Goal: Find contact information: Find contact information

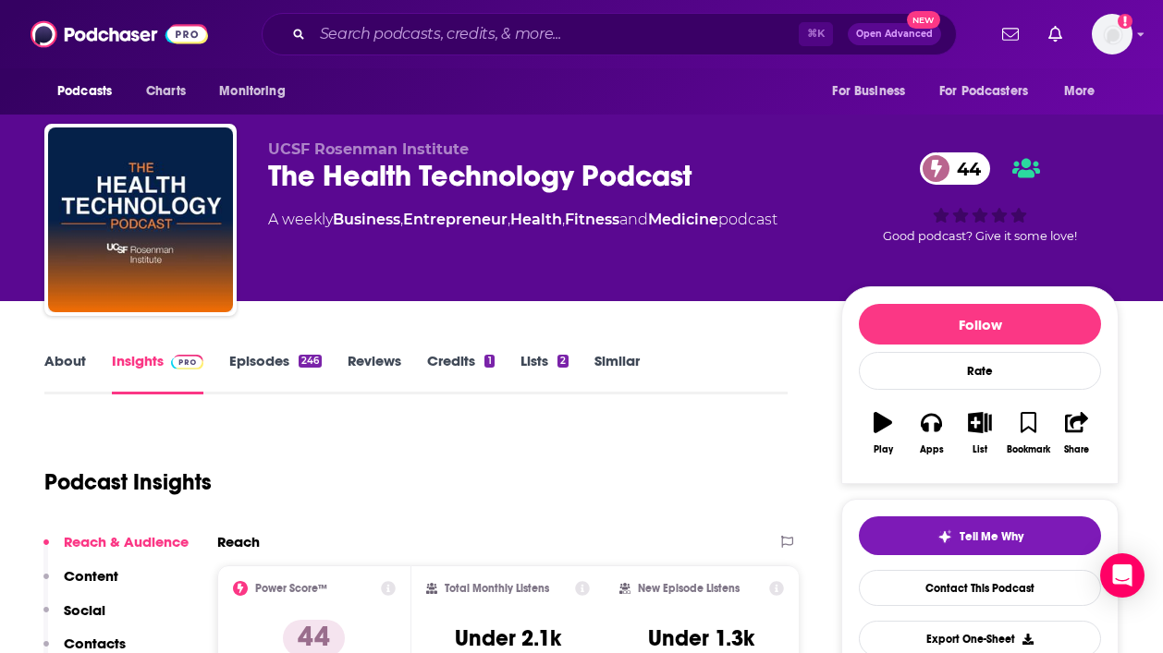
click at [49, 377] on link "About" at bounding box center [65, 373] width 42 height 43
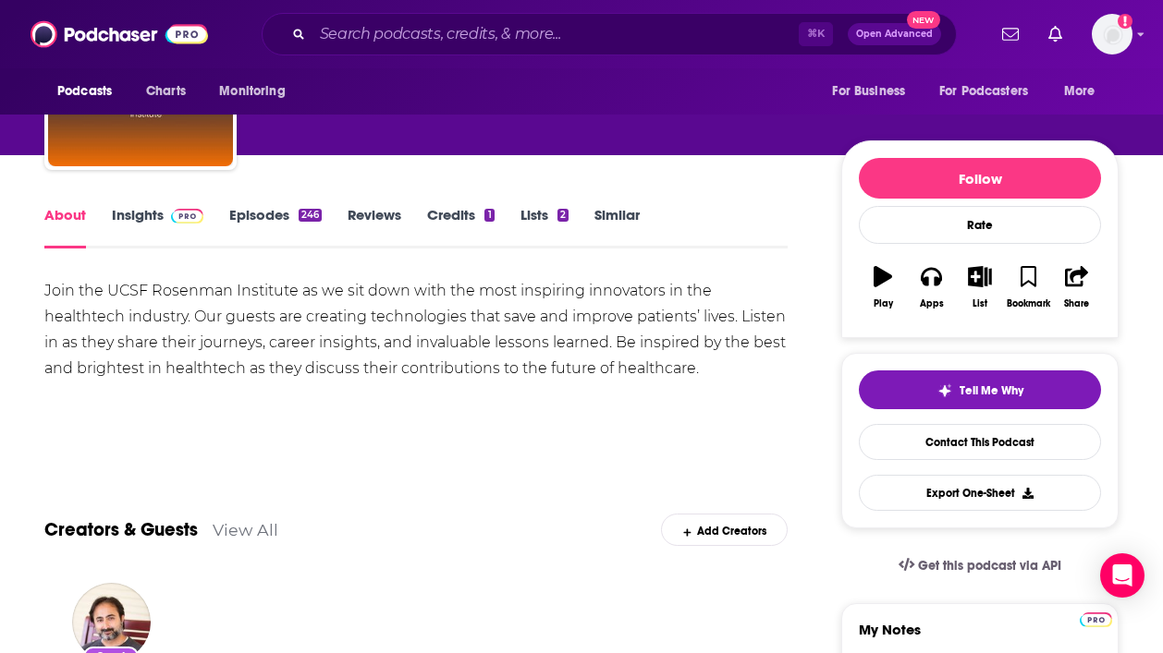
scroll to position [148, 0]
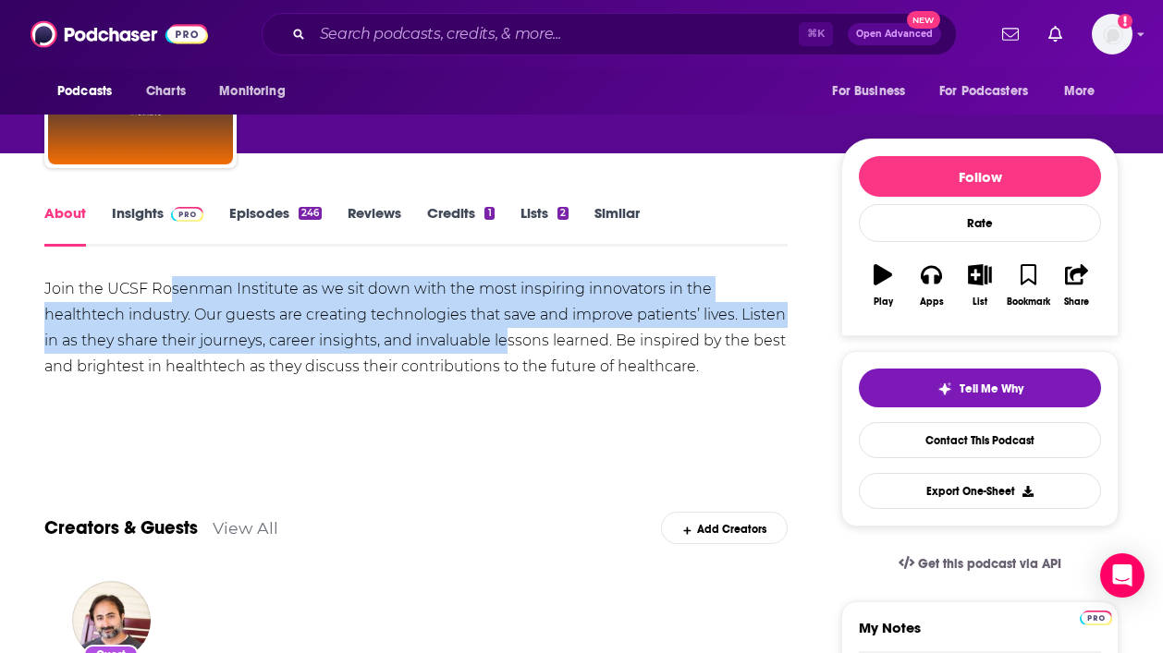
drag, startPoint x: 170, startPoint y: 297, endPoint x: 520, endPoint y: 353, distance: 354.7
click at [516, 352] on div "Join the UCSF Rosenman Institute as we sit down with the most inspiring innovat…" at bounding box center [415, 327] width 743 height 103
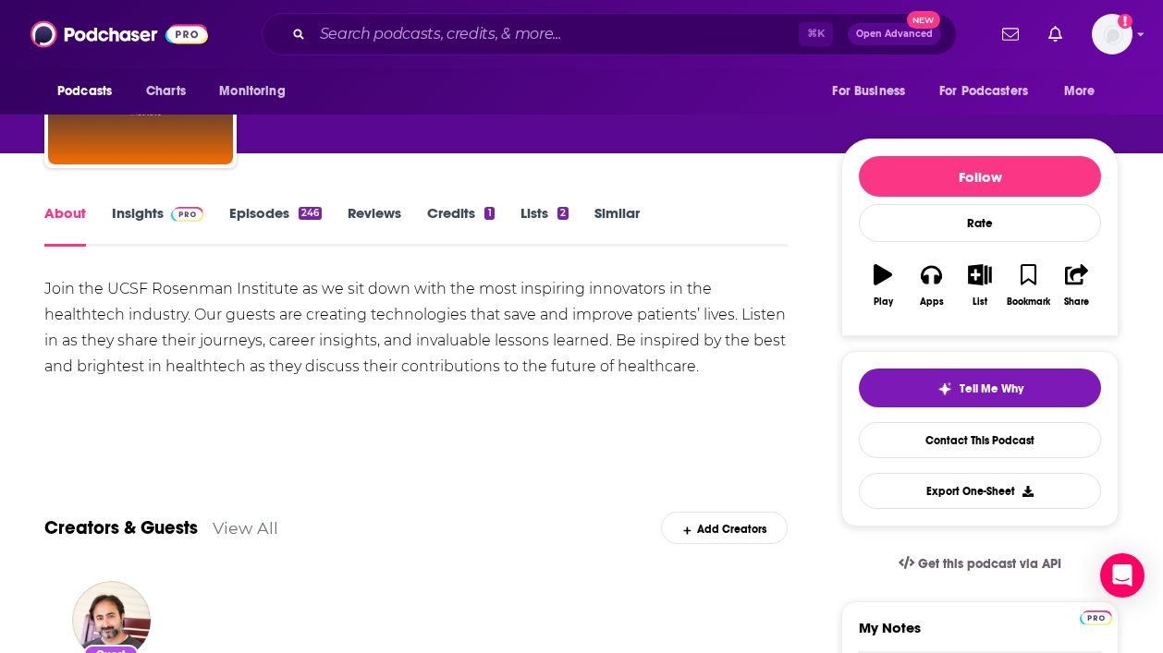
click at [520, 353] on div "Join the UCSF Rosenman Institute as we sit down with the most inspiring innovat…" at bounding box center [415, 327] width 743 height 103
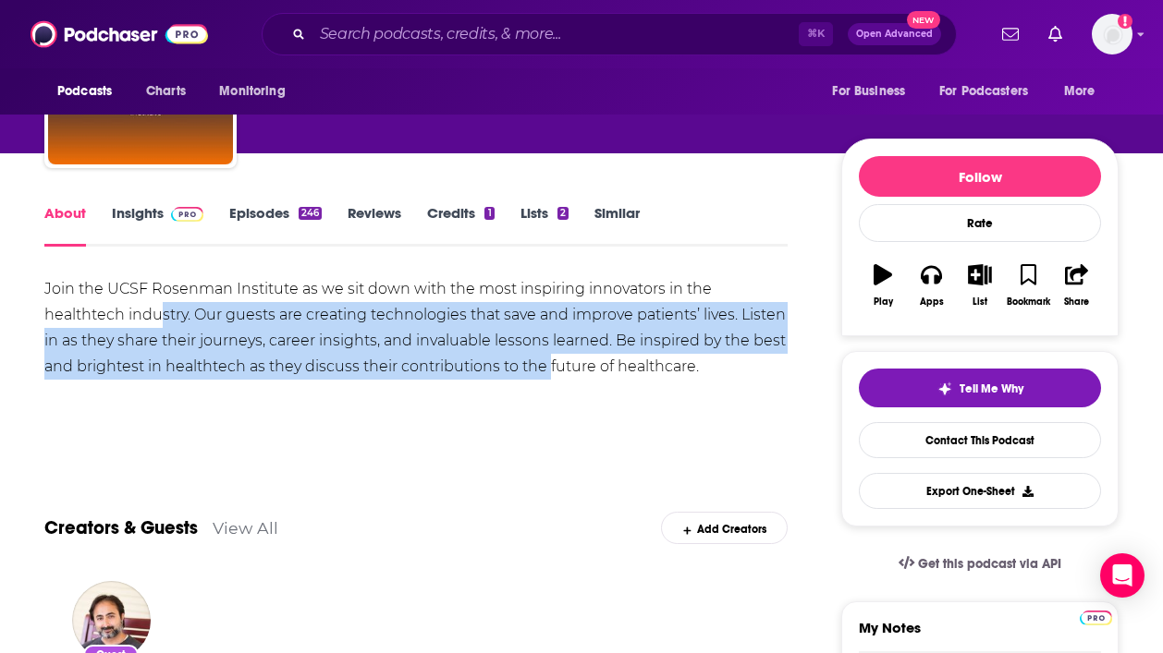
drag, startPoint x: 170, startPoint y: 303, endPoint x: 546, endPoint y: 359, distance: 380.3
click at [546, 359] on div "Join the UCSF Rosenman Institute as we sit down with the most inspiring innovat…" at bounding box center [415, 327] width 743 height 103
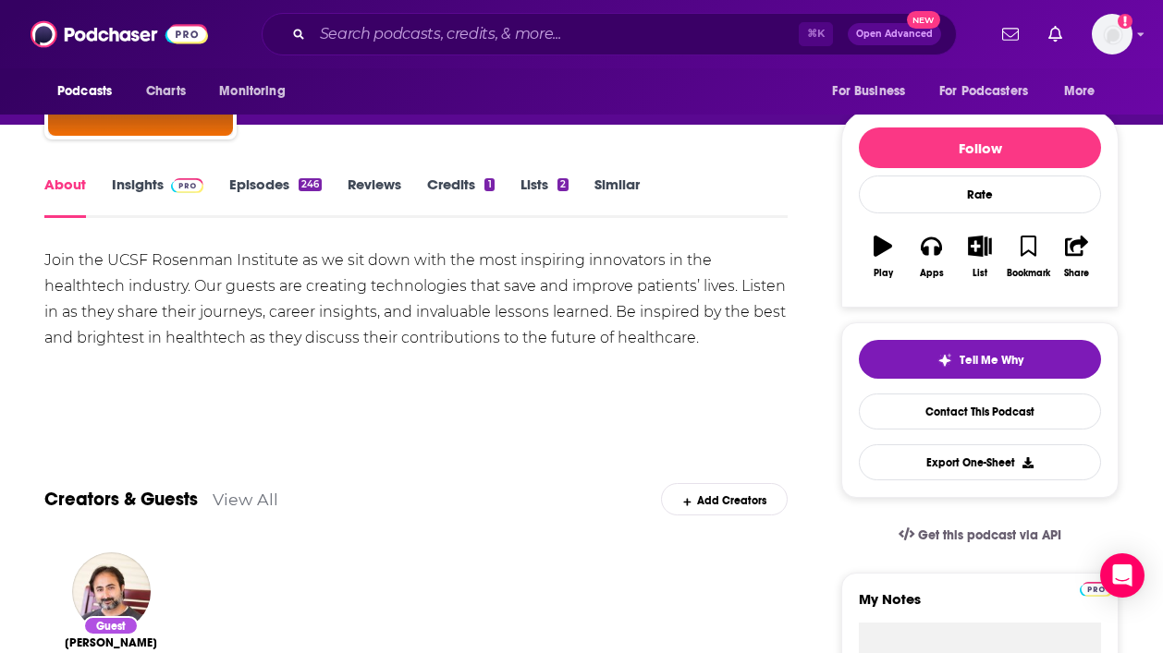
scroll to position [181, 0]
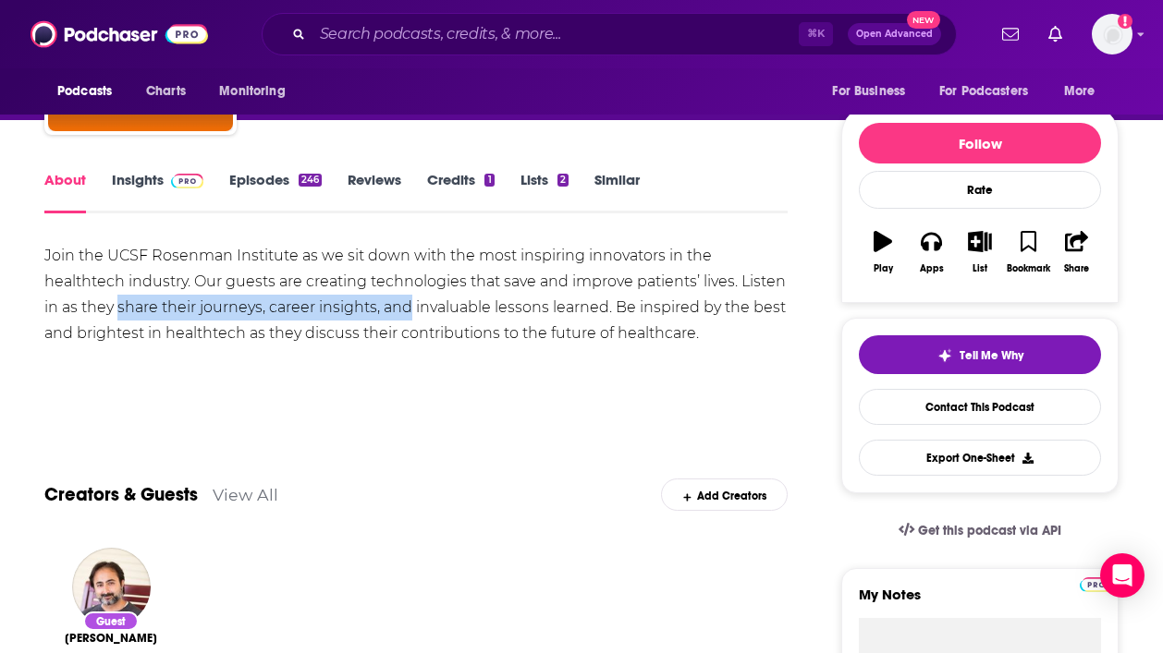
drag, startPoint x: 117, startPoint y: 311, endPoint x: 468, endPoint y: 326, distance: 350.5
click at [457, 325] on div "Join the UCSF Rosenman Institute as we sit down with the most inspiring innovat…" at bounding box center [415, 294] width 743 height 103
click at [468, 326] on div "Join the UCSF Rosenman Institute as we sit down with the most inspiring innovat…" at bounding box center [415, 294] width 743 height 103
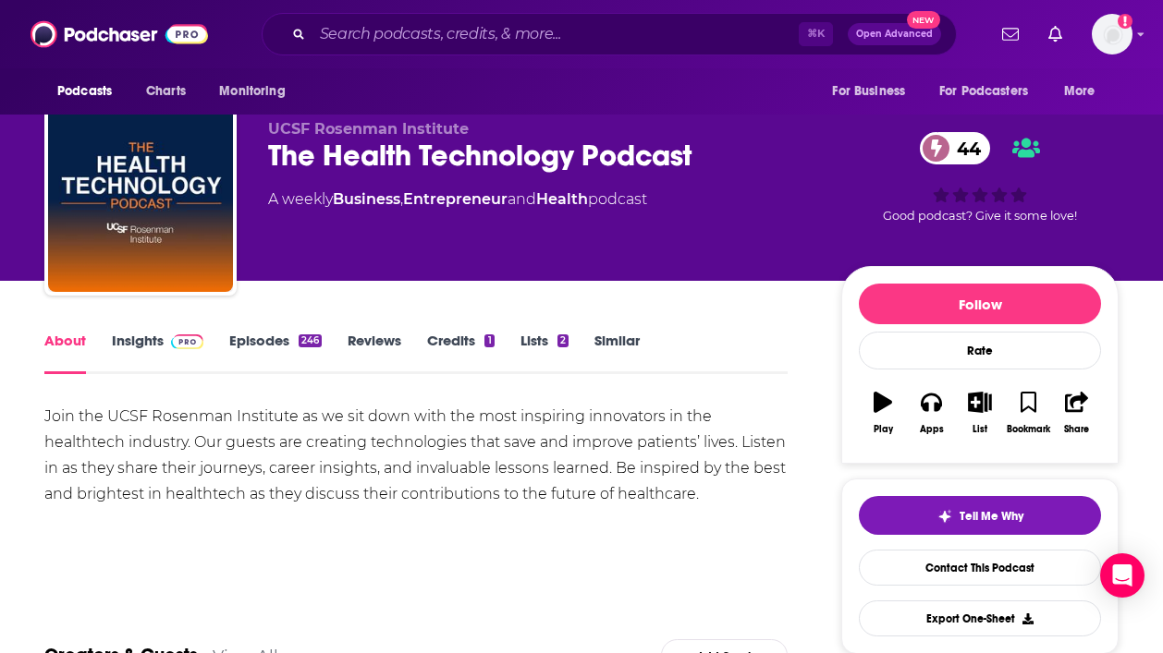
scroll to position [0, 0]
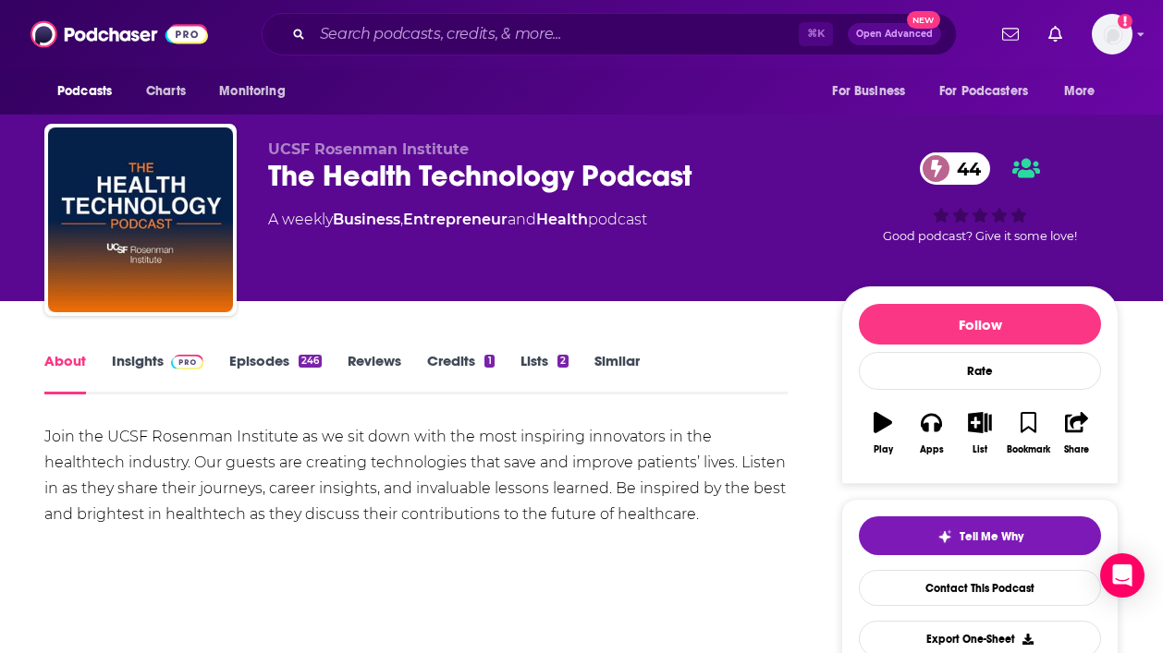
click at [153, 362] on link "Insights" at bounding box center [157, 373] width 91 height 43
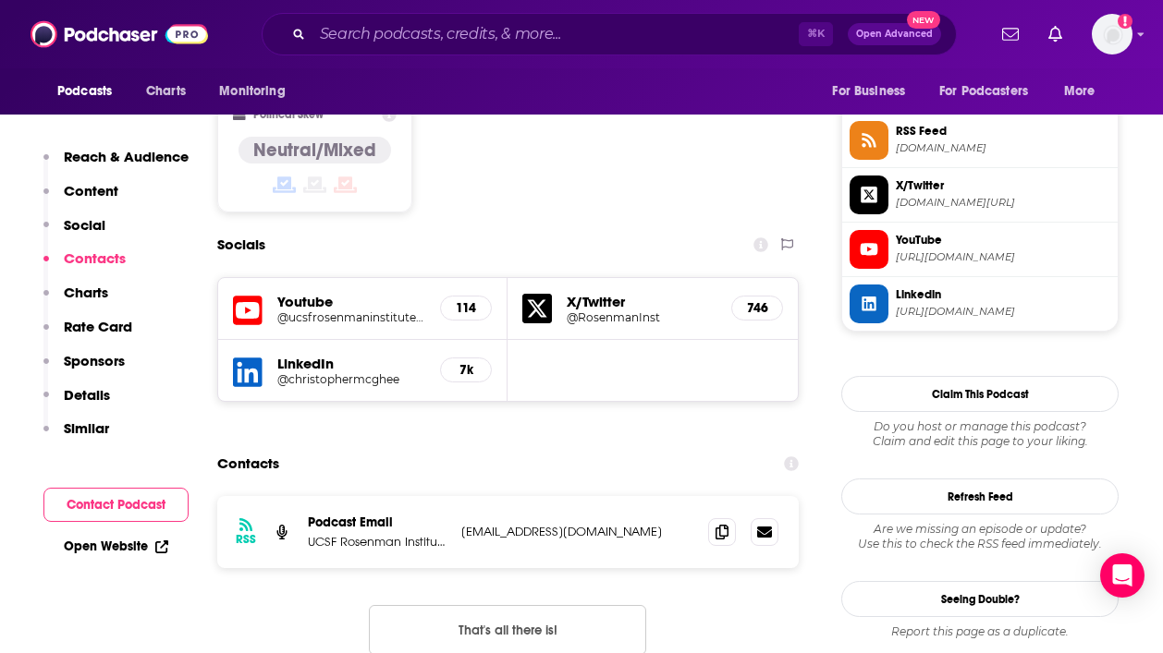
scroll to position [1536, 0]
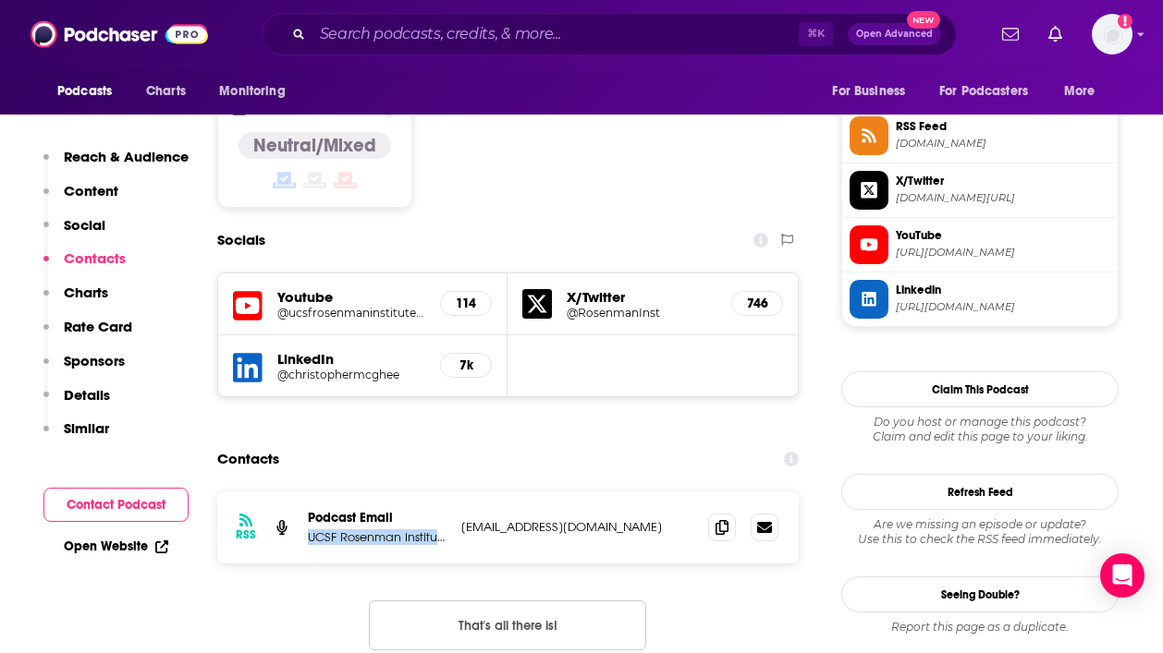
drag, startPoint x: 307, startPoint y: 425, endPoint x: 453, endPoint y: 430, distance: 146.1
click at [457, 492] on div "RSS Podcast Email UCSF Rosenman Institute [EMAIL_ADDRESS][DOMAIN_NAME] [EMAIL_A…" at bounding box center [507, 528] width 581 height 72
click at [453, 492] on div "RSS Podcast Email UCSF Rosenman Institute [EMAIL_ADDRESS][DOMAIN_NAME] [EMAIL_A…" at bounding box center [507, 528] width 581 height 72
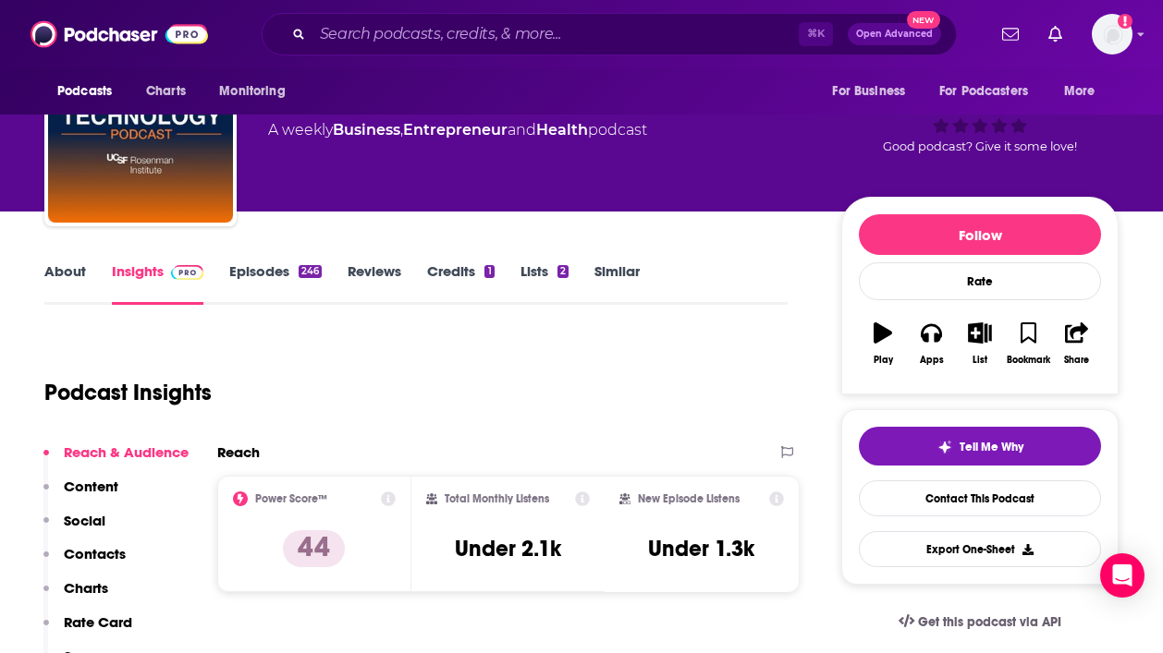
scroll to position [105, 0]
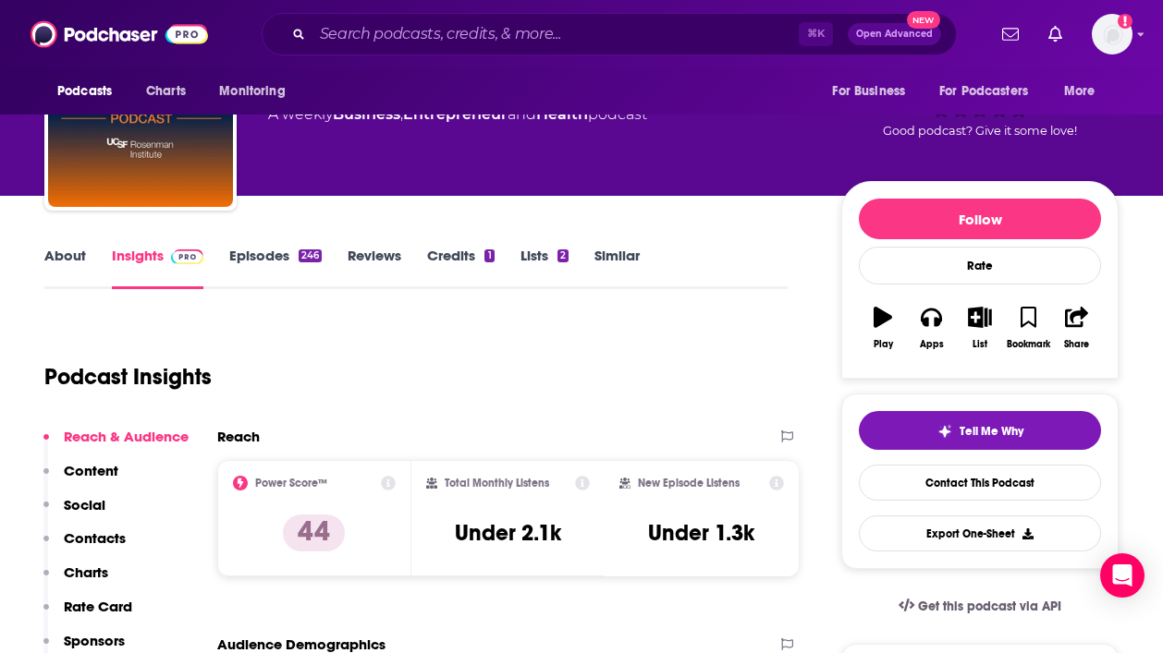
click at [366, 255] on link "Reviews" at bounding box center [374, 268] width 54 height 43
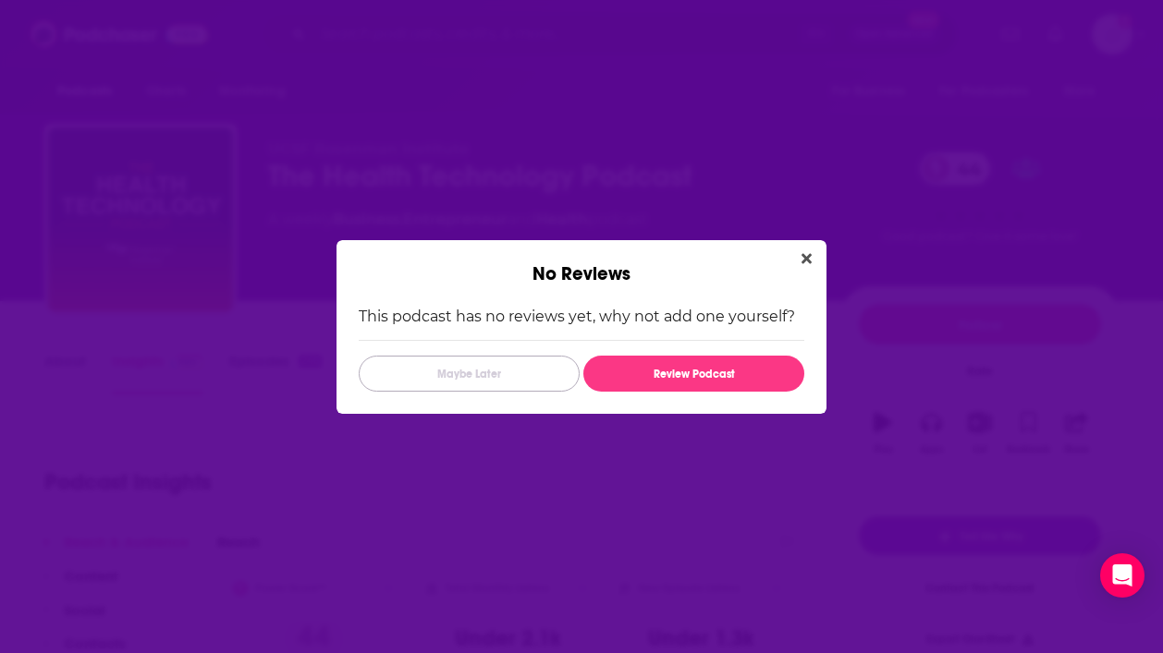
click at [377, 363] on button "Maybe Later" at bounding box center [469, 374] width 221 height 36
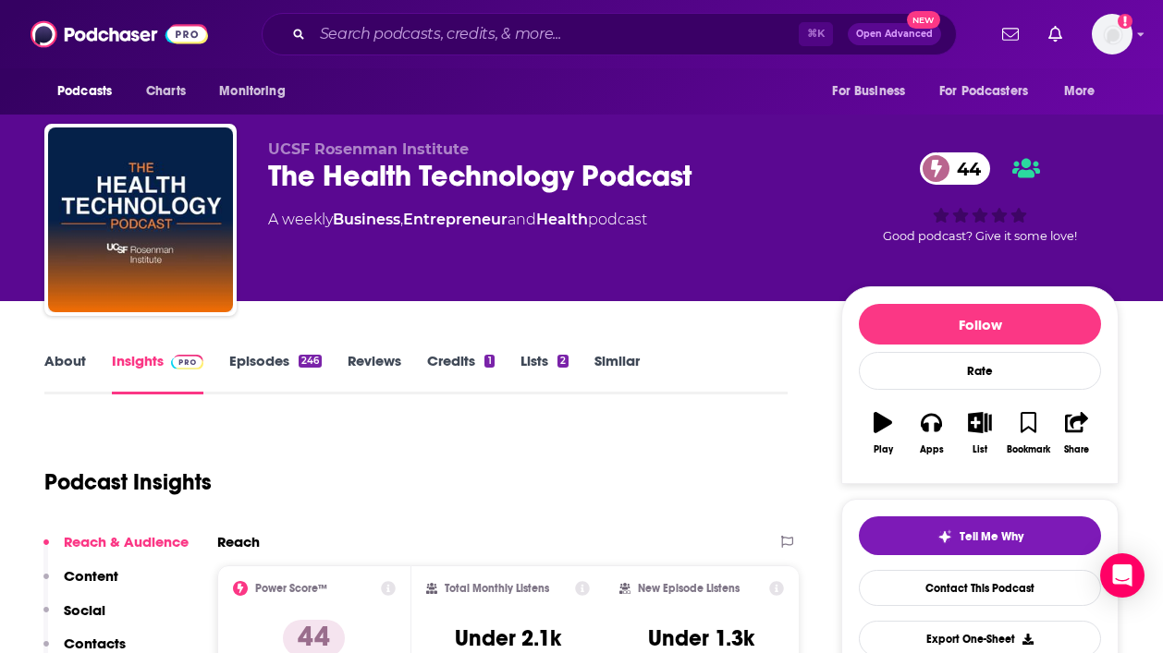
click at [274, 360] on link "Episodes 246" at bounding box center [275, 373] width 92 height 43
click at [68, 365] on link "About" at bounding box center [65, 373] width 42 height 43
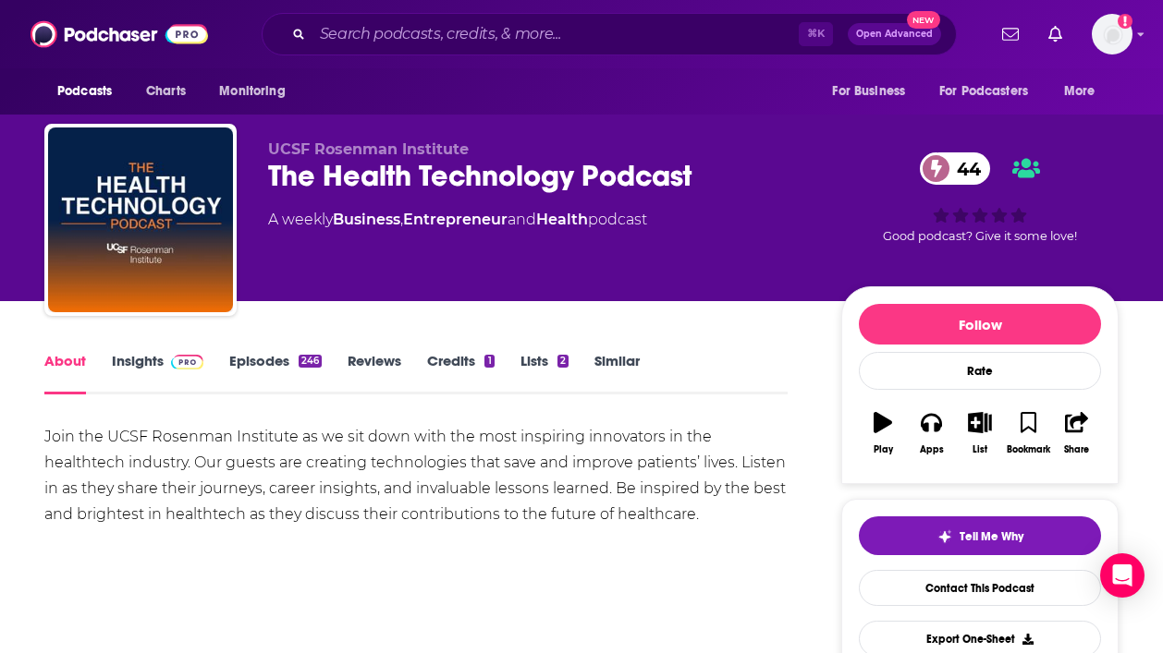
click at [274, 363] on link "Episodes 246" at bounding box center [275, 373] width 92 height 43
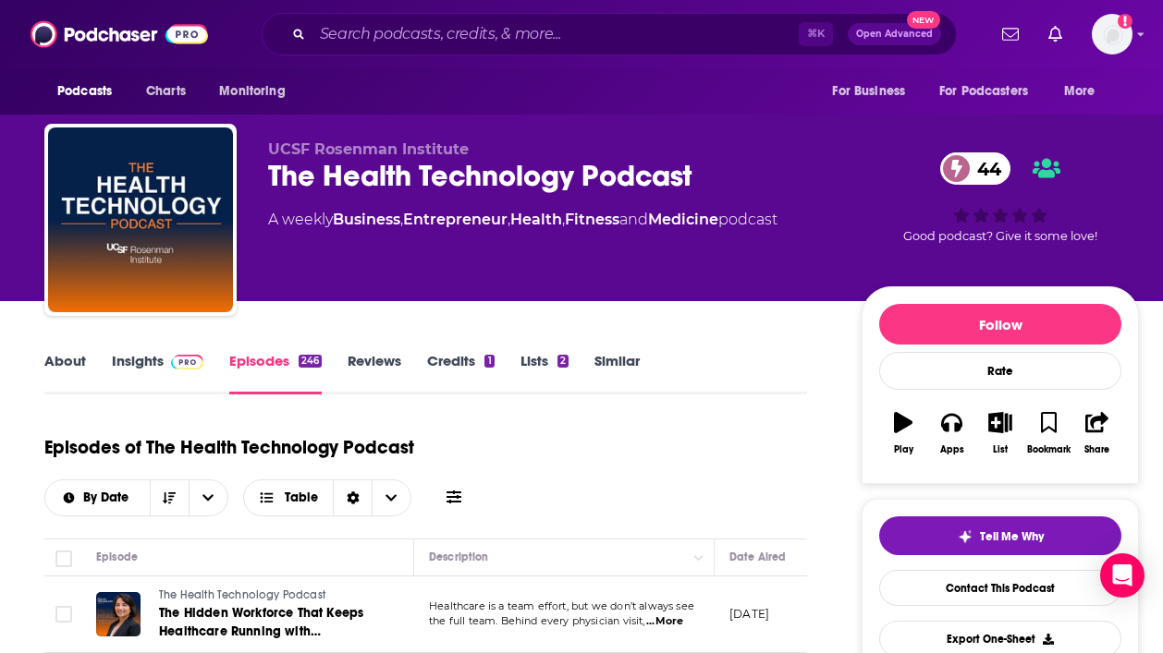
click at [159, 364] on link "Insights" at bounding box center [157, 373] width 91 height 43
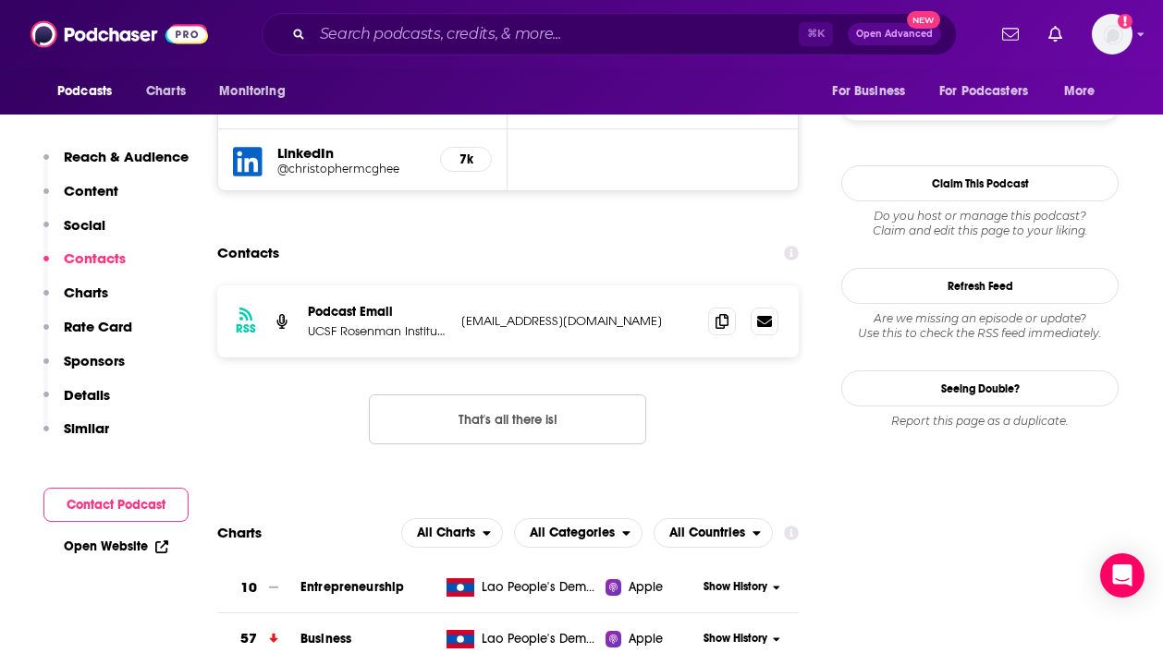
scroll to position [1746, 0]
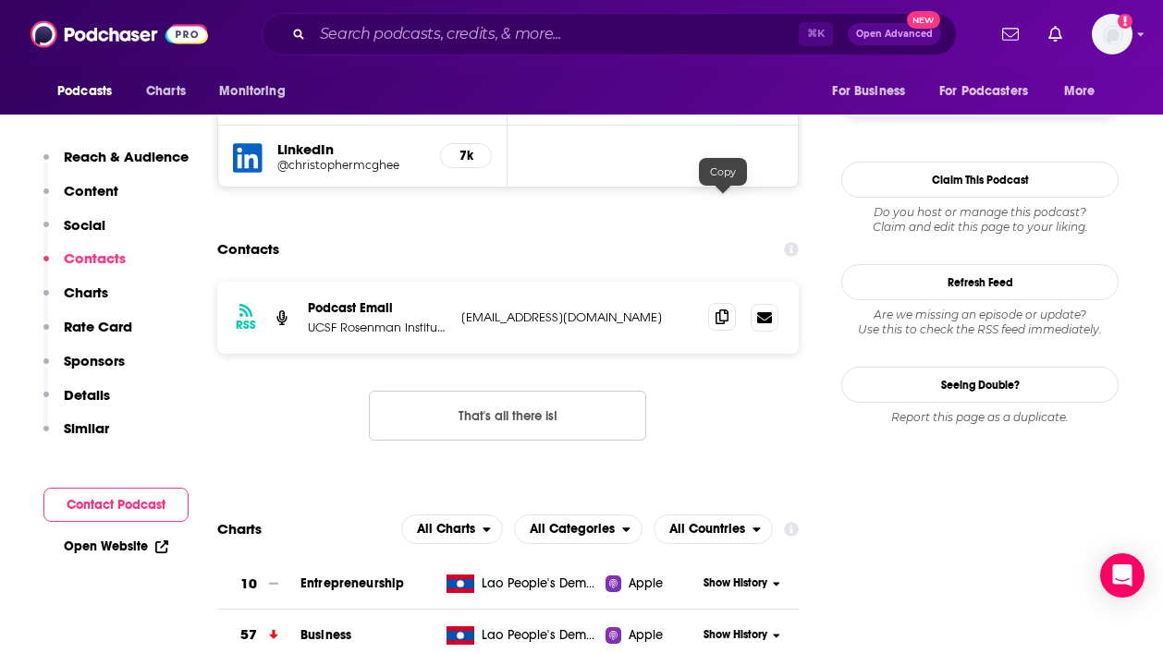
click at [725, 303] on span at bounding box center [722, 317] width 28 height 28
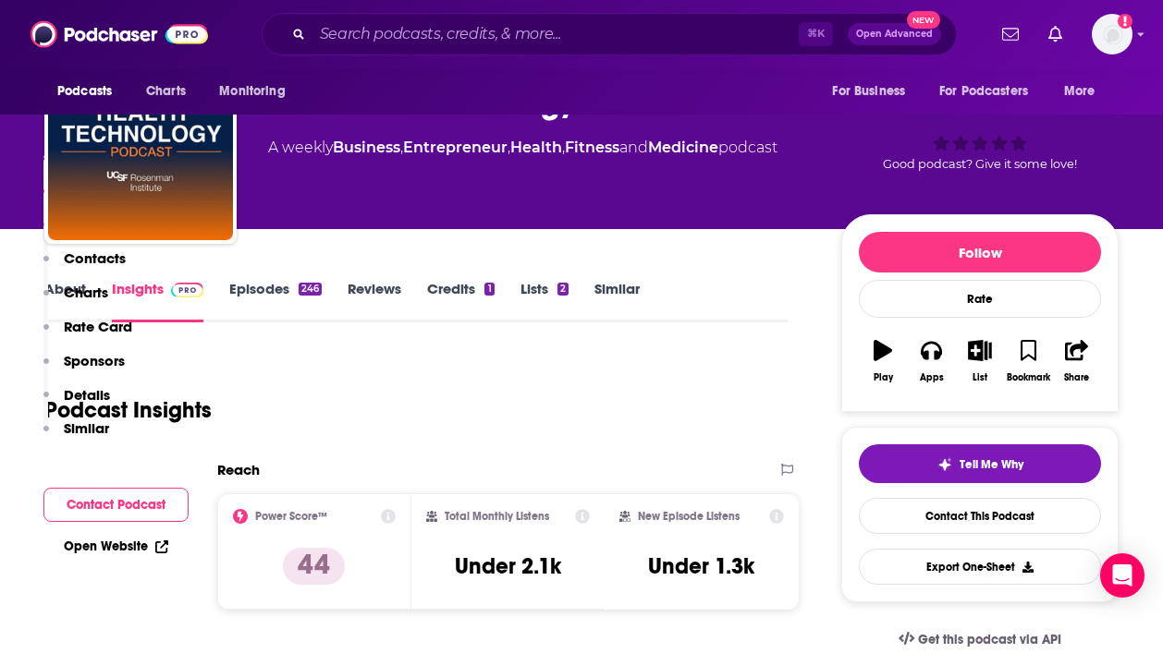
scroll to position [0, 0]
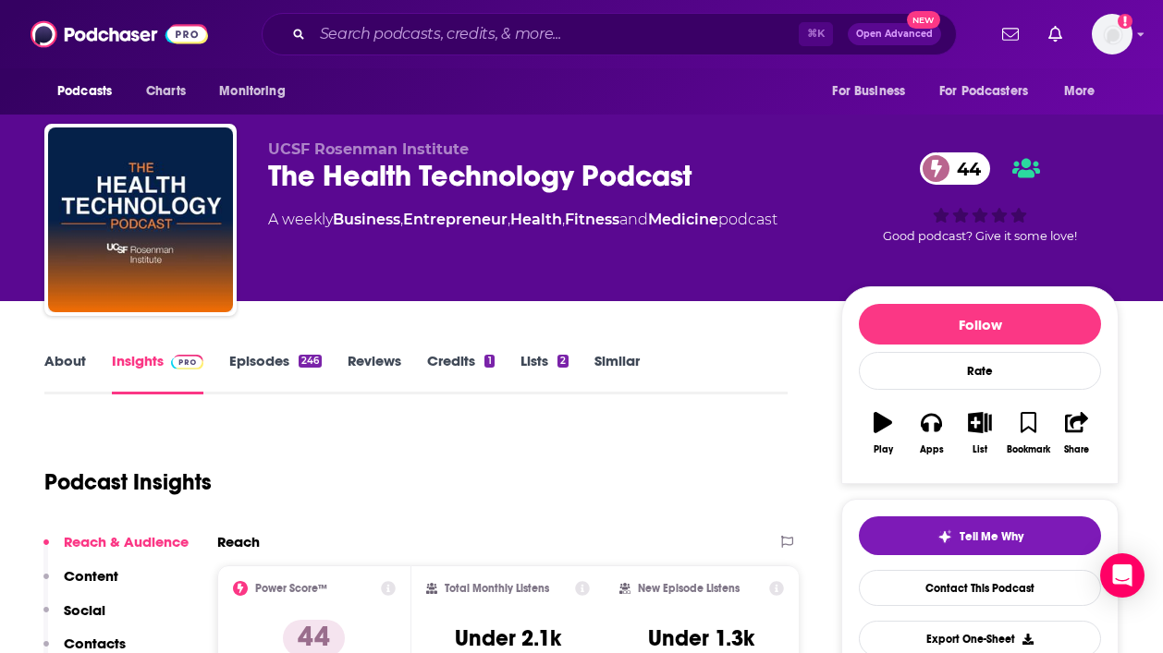
click at [67, 366] on link "About" at bounding box center [65, 373] width 42 height 43
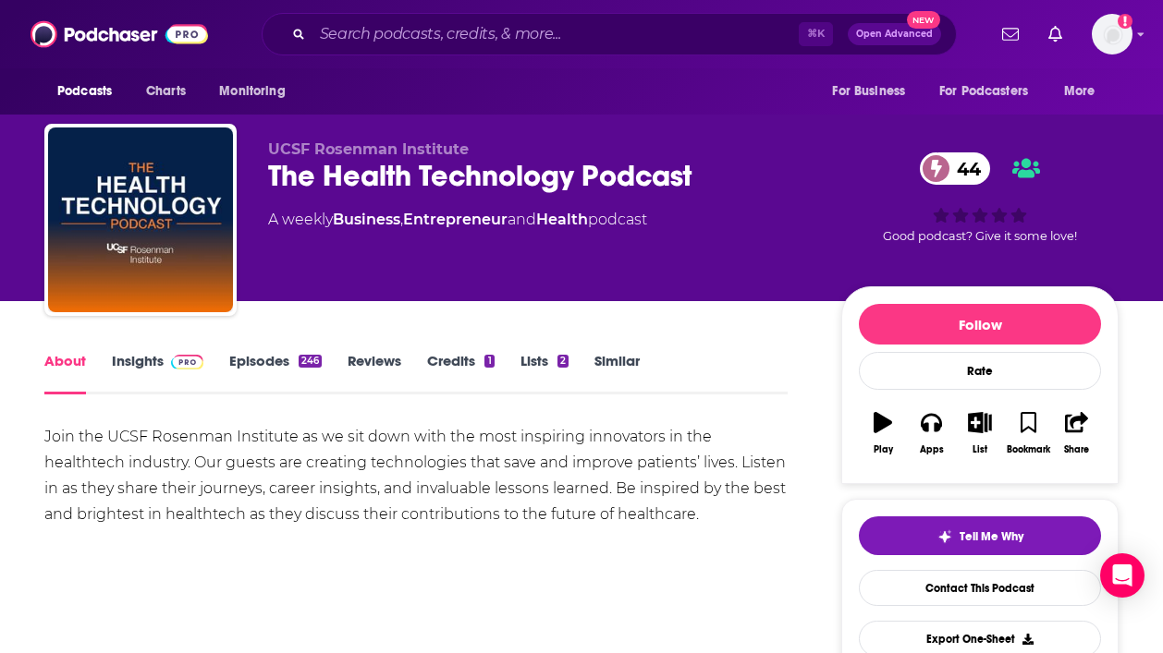
click at [145, 372] on link "Insights" at bounding box center [157, 373] width 91 height 43
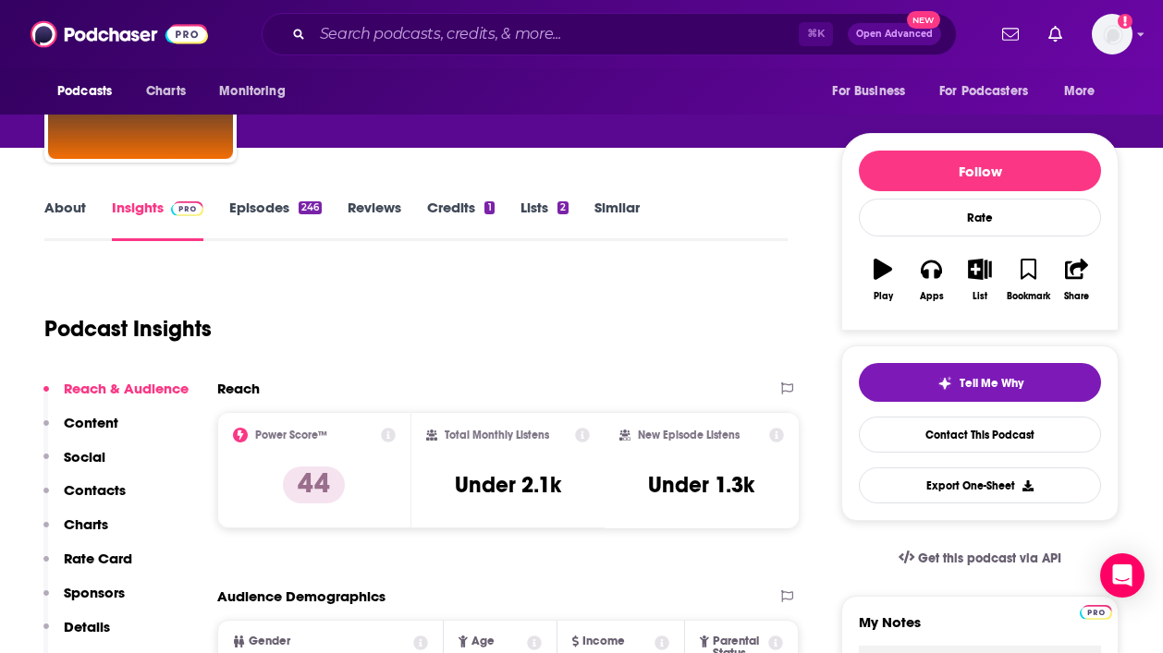
scroll to position [107, 0]
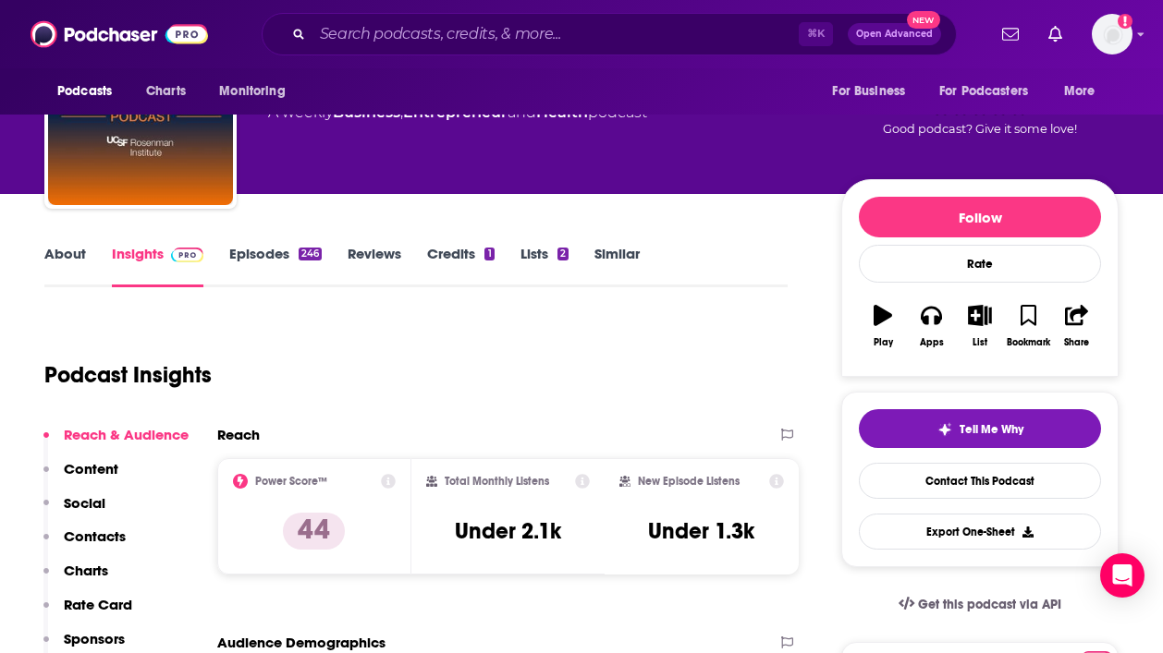
click at [279, 261] on link "Episodes 246" at bounding box center [275, 266] width 92 height 43
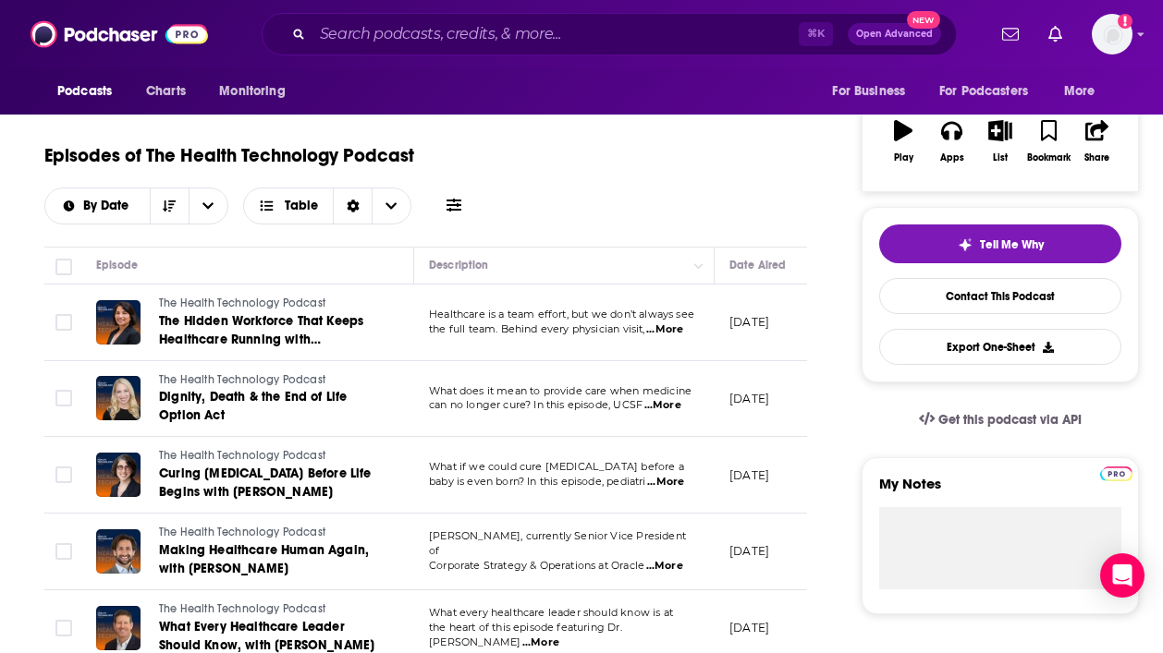
scroll to position [253, 0]
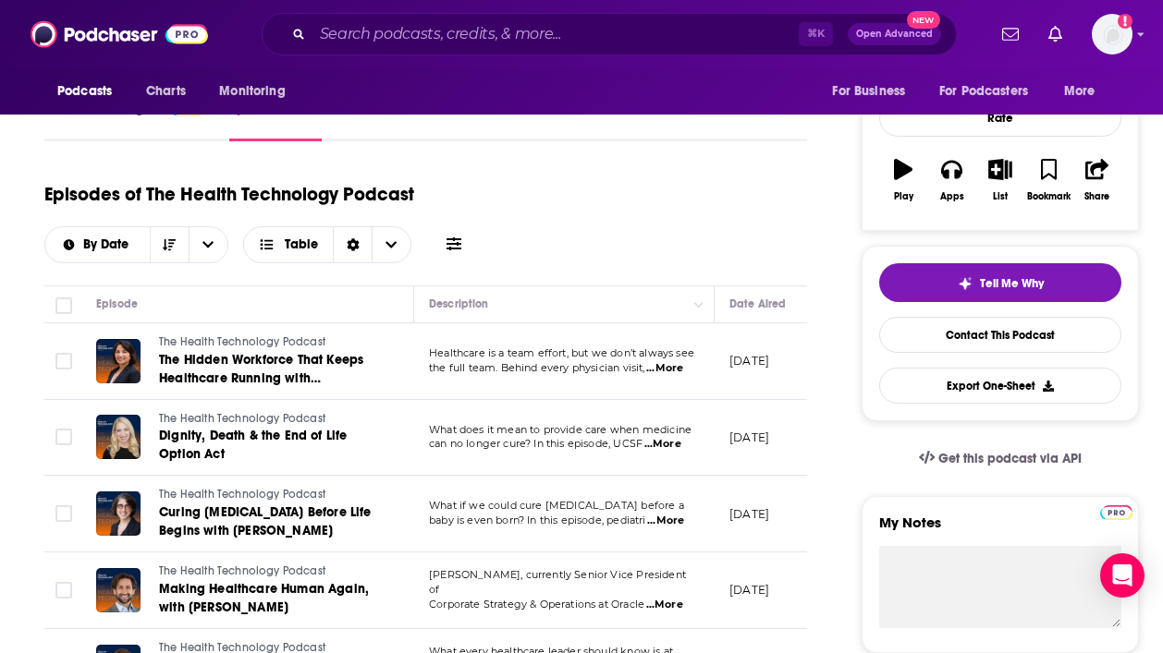
click at [675, 371] on span "...More" at bounding box center [664, 368] width 37 height 15
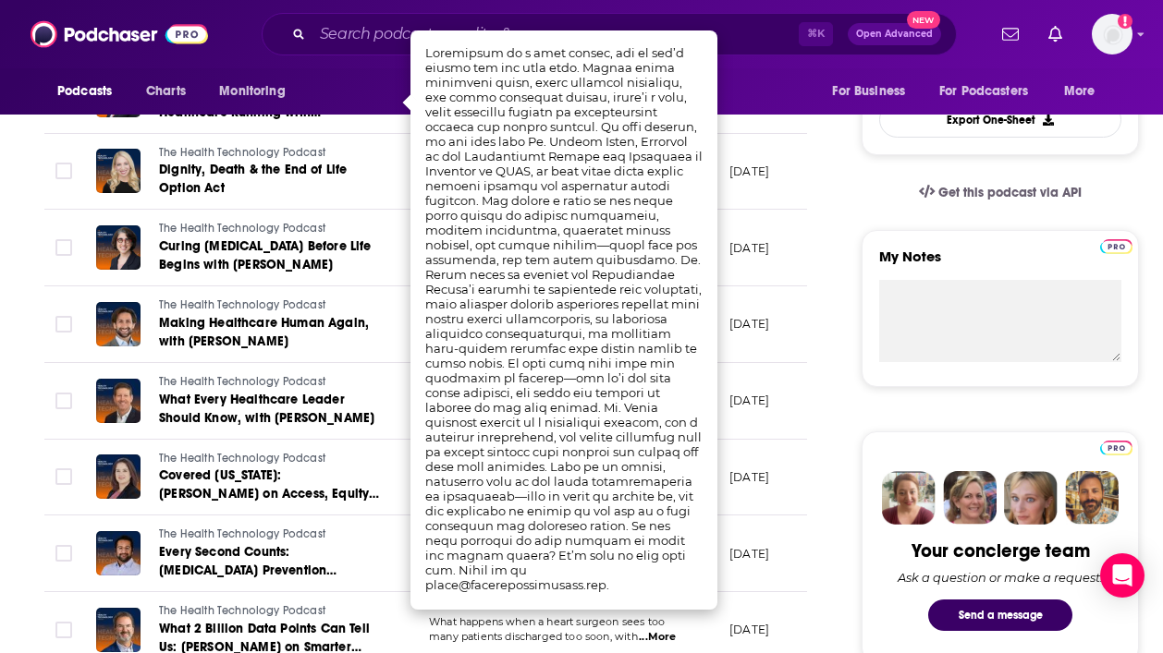
scroll to position [513, 0]
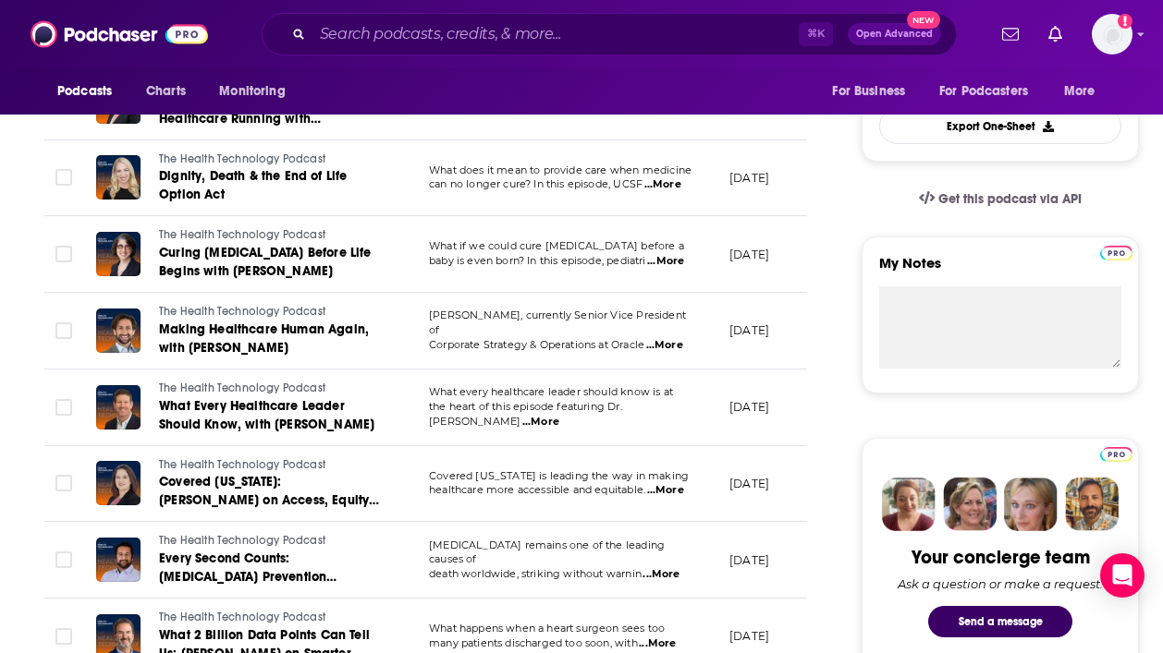
drag, startPoint x: 602, startPoint y: 580, endPoint x: 498, endPoint y: 576, distance: 103.6
click at [669, 181] on span "...More" at bounding box center [662, 184] width 37 height 15
drag, startPoint x: 439, startPoint y: 547, endPoint x: 545, endPoint y: 551, distance: 106.3
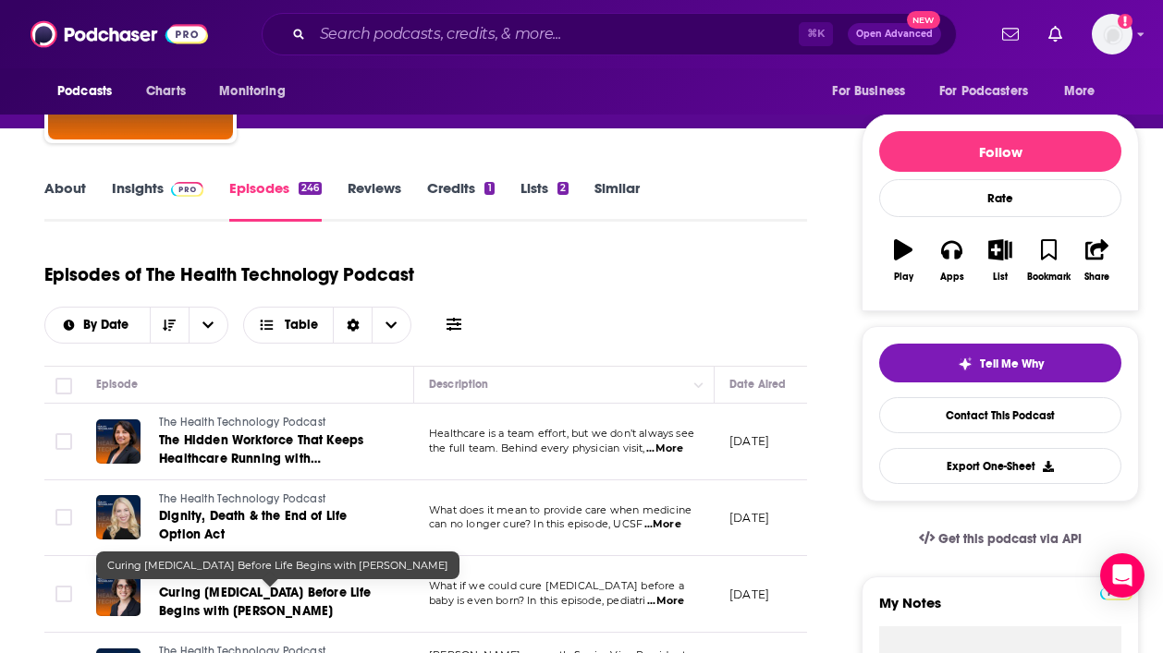
scroll to position [0, 0]
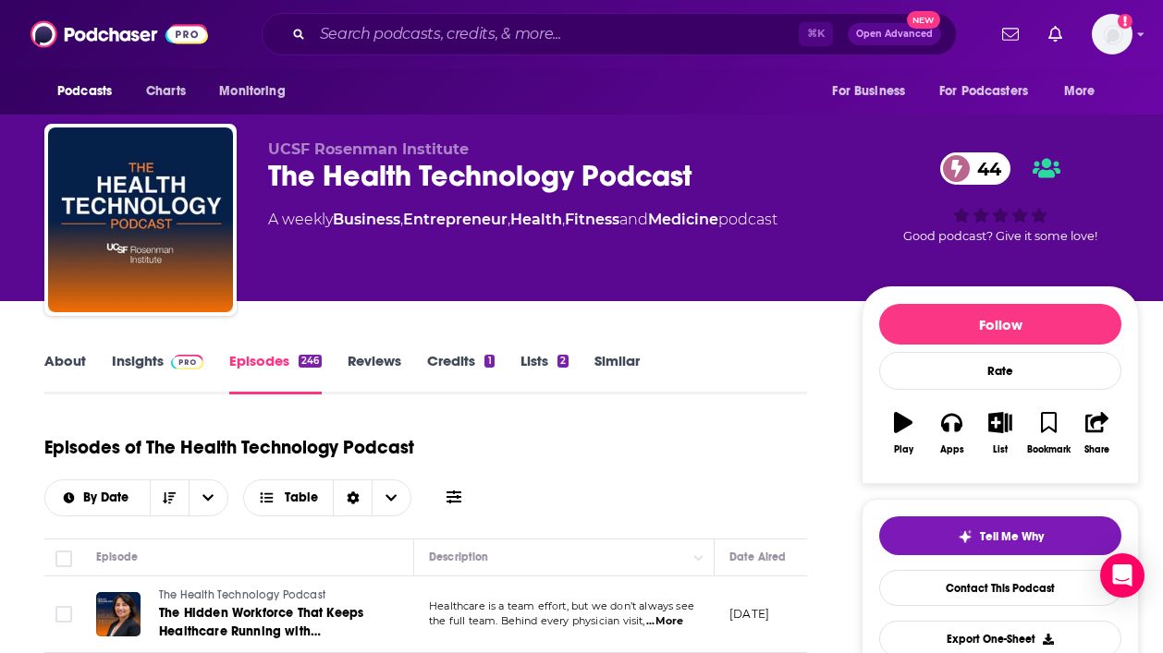
click at [140, 369] on link "Insights" at bounding box center [157, 373] width 91 height 43
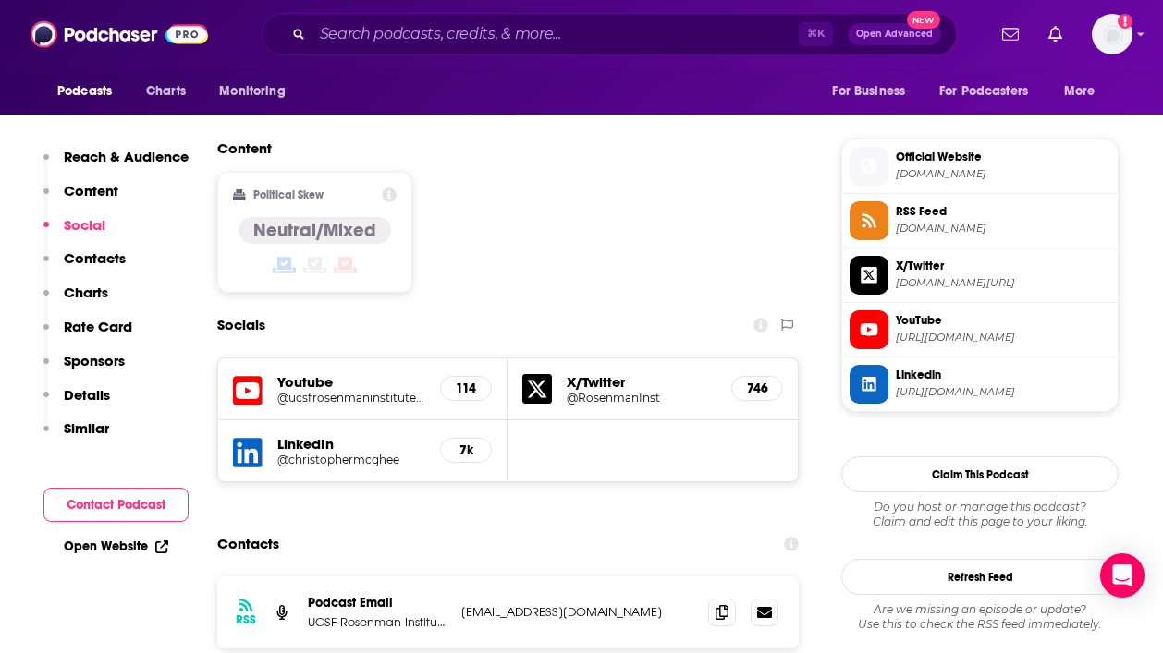
scroll to position [1467, 0]
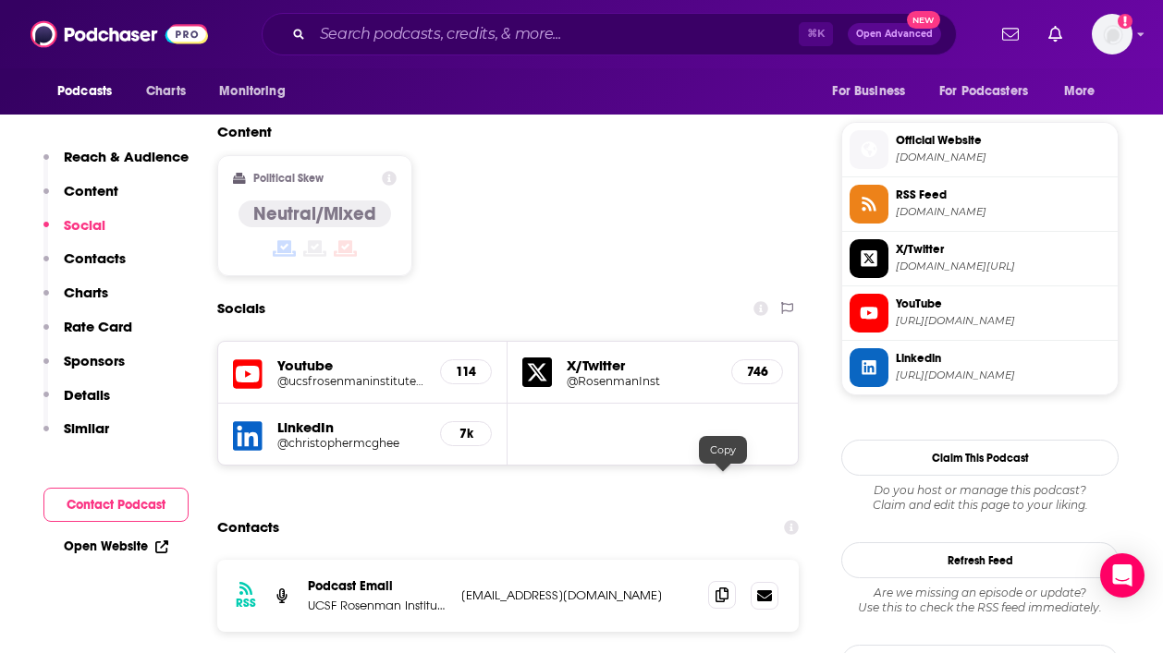
click at [722, 588] on icon at bounding box center [721, 595] width 13 height 15
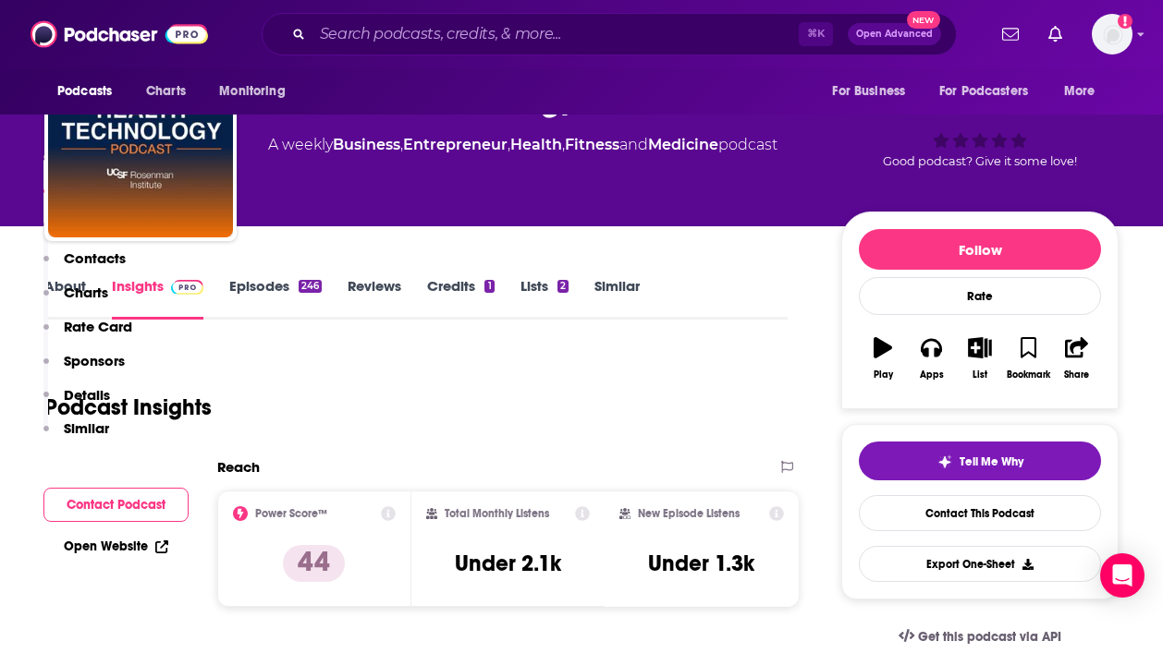
scroll to position [0, 0]
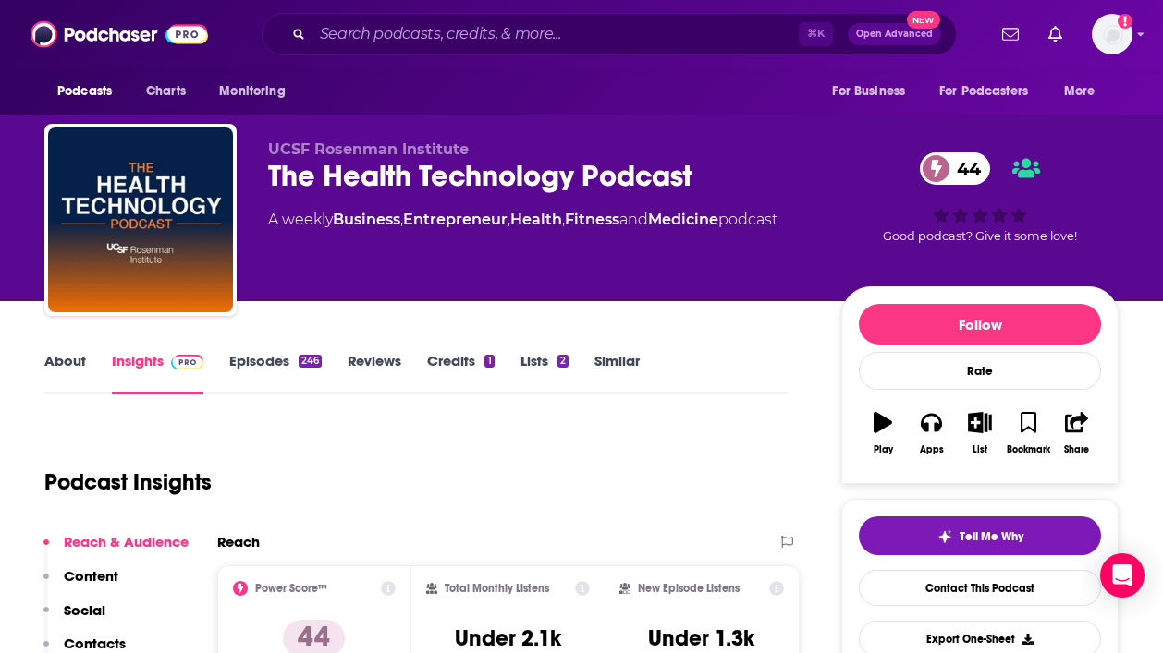
click at [61, 370] on link "About" at bounding box center [65, 373] width 42 height 43
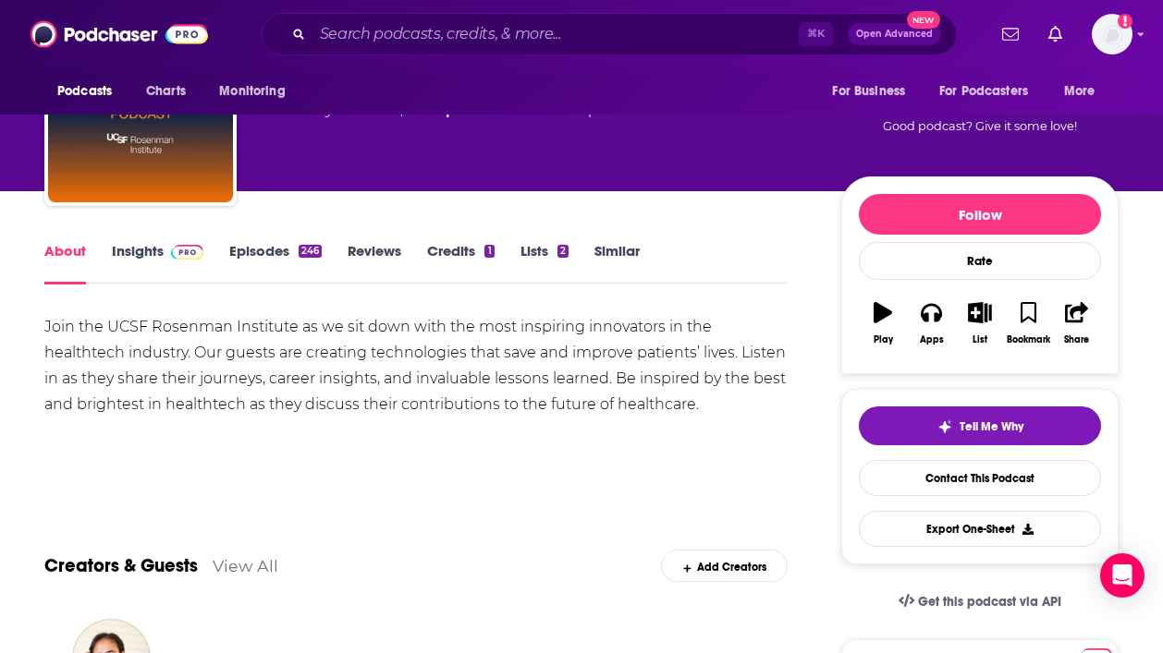
scroll to position [108, 0]
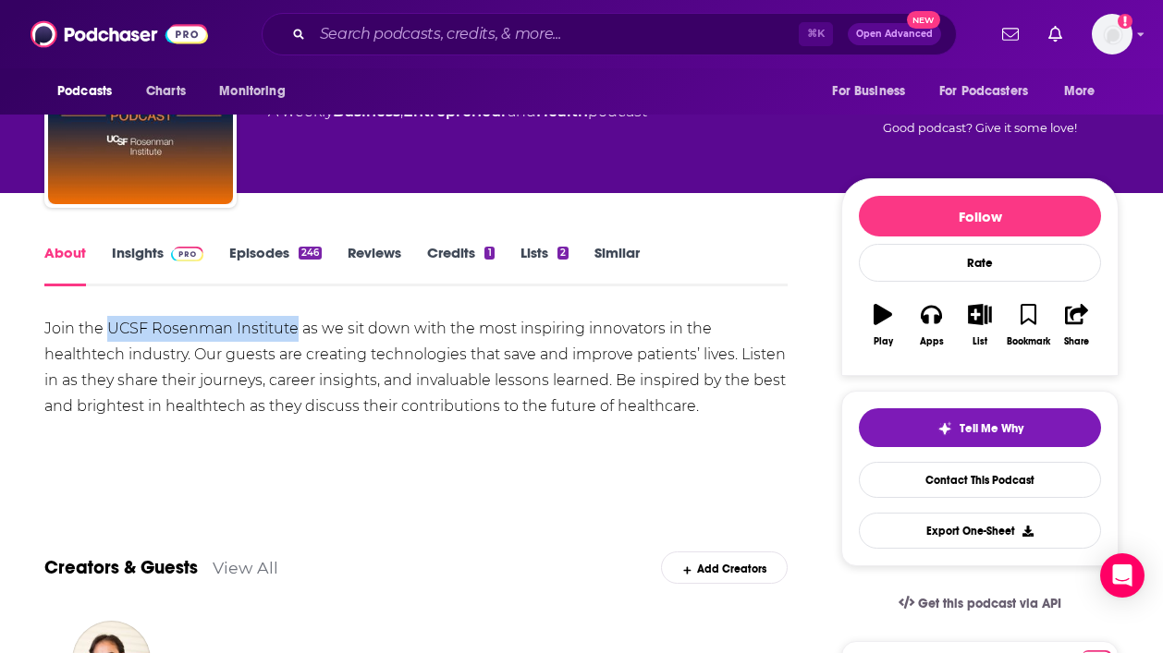
drag, startPoint x: 105, startPoint y: 326, endPoint x: 295, endPoint y: 336, distance: 189.7
click at [295, 336] on div "Join the UCSF Rosenman Institute as we sit down with the most inspiring innovat…" at bounding box center [415, 367] width 743 height 103
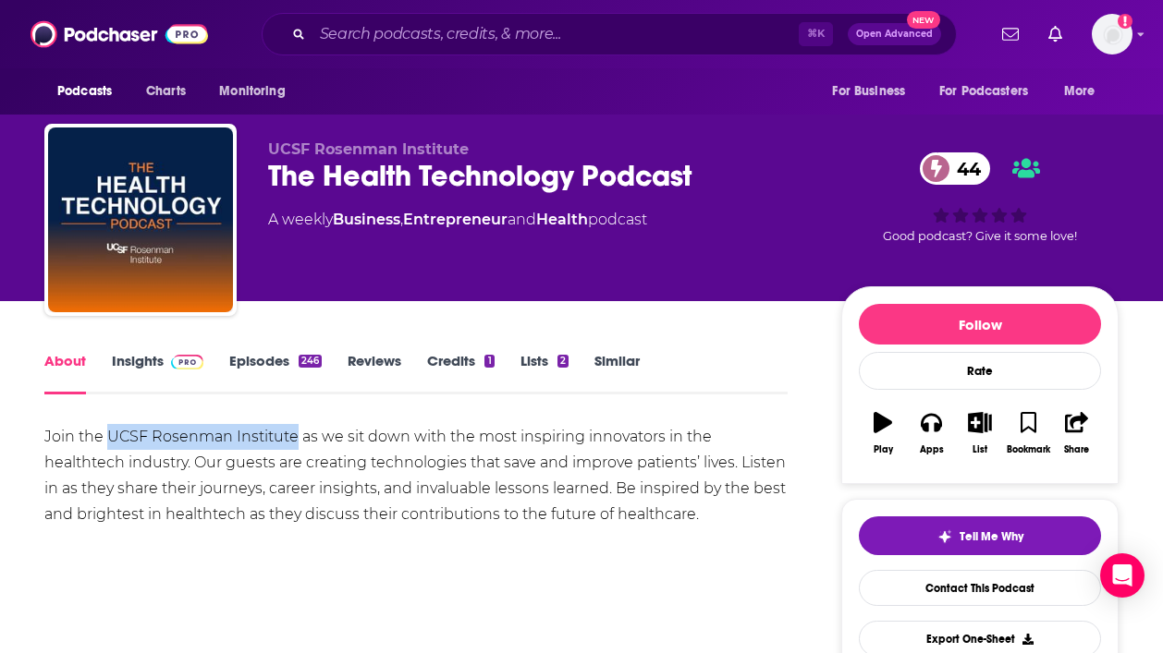
copy div "UCSF Rosenman Institute"
click at [367, 480] on div "Join the UCSF Rosenman Institute as we sit down with the most inspiring innovat…" at bounding box center [415, 475] width 743 height 103
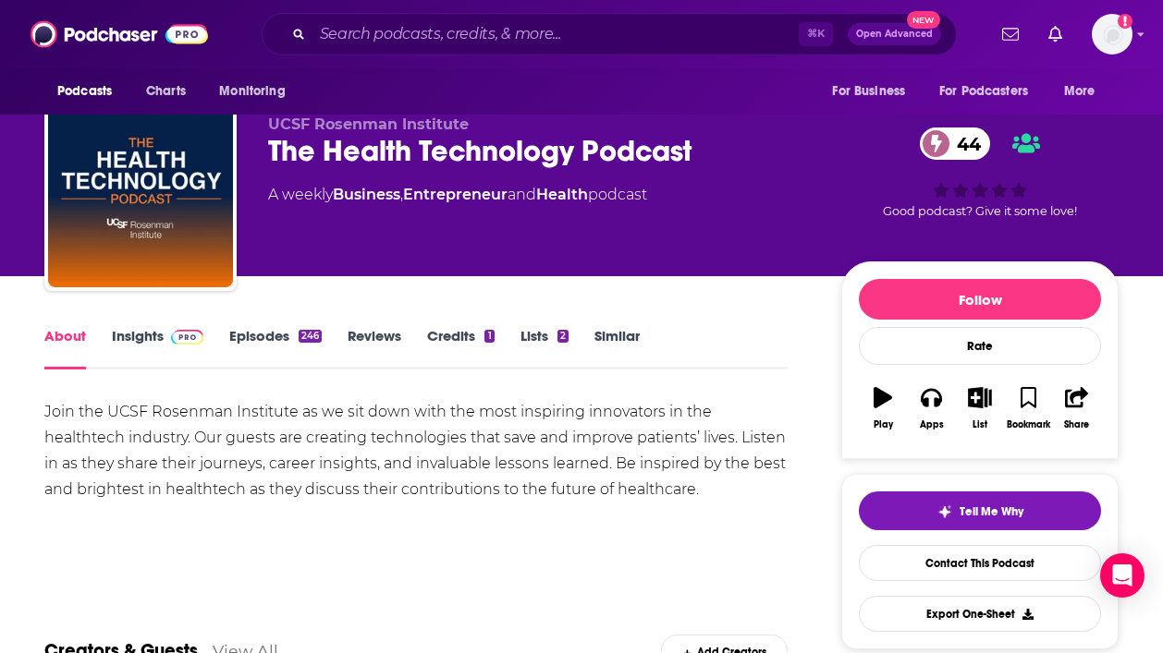
click at [137, 350] on link "Insights" at bounding box center [157, 348] width 91 height 43
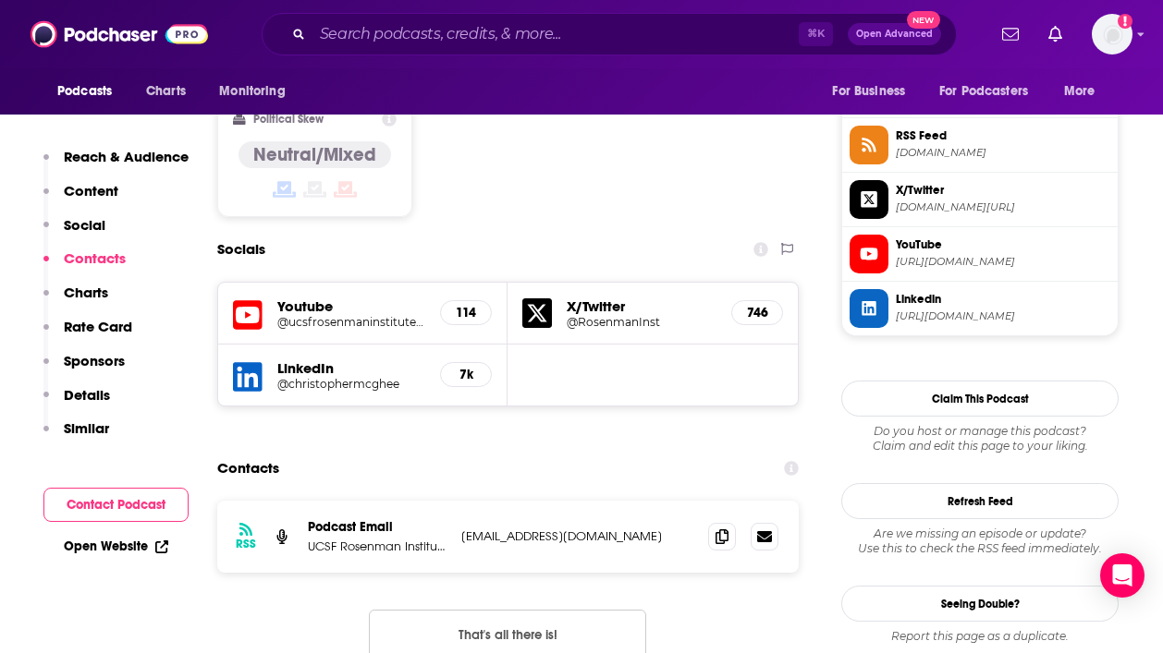
scroll to position [1549, 0]
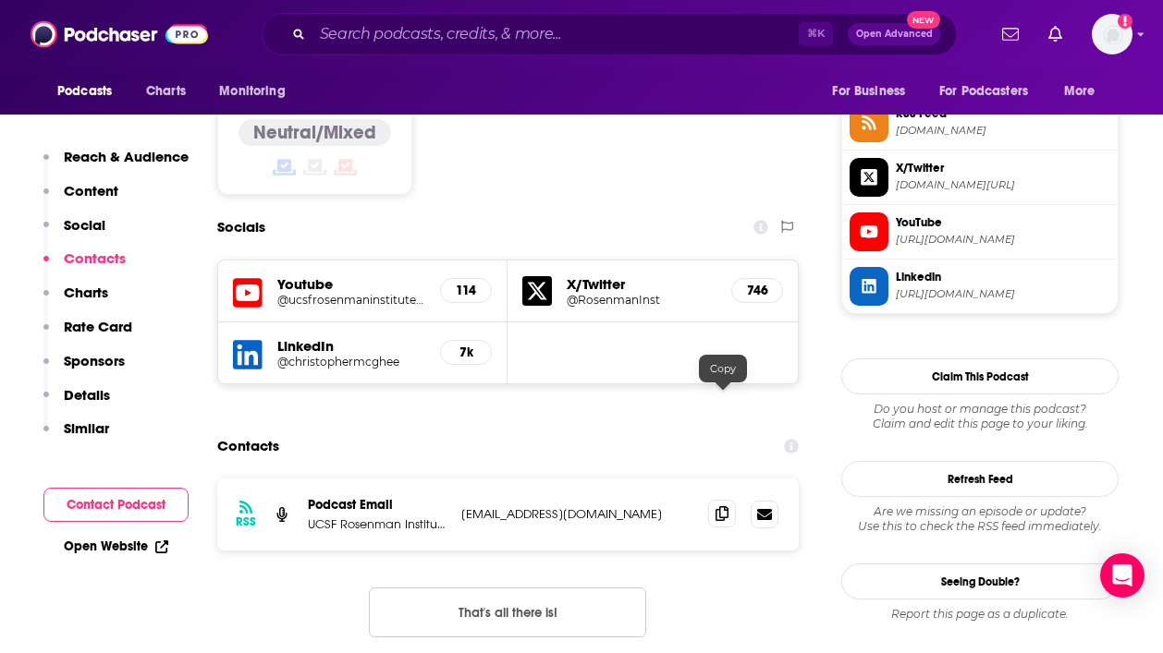
click at [716, 506] on icon at bounding box center [721, 513] width 13 height 15
